Goal: Obtain resource: Obtain resource

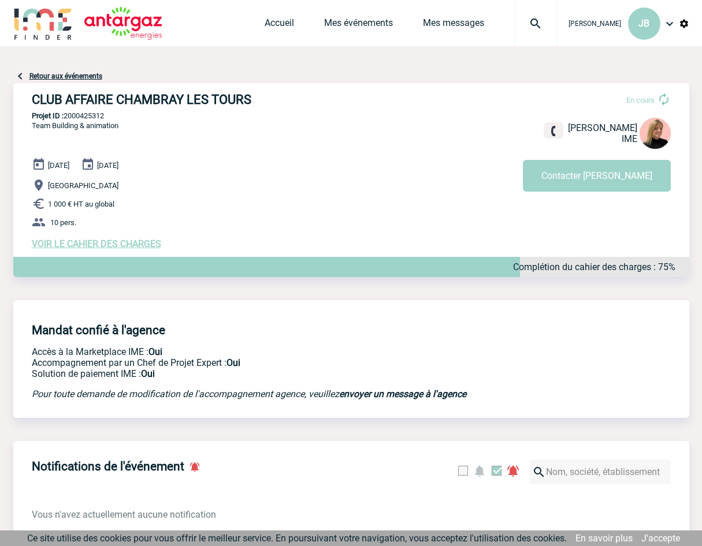
click at [100, 244] on span "VOIR LE CAHIER DES CHARGES" at bounding box center [96, 244] width 129 height 11
